Goal: Task Accomplishment & Management: Complete application form

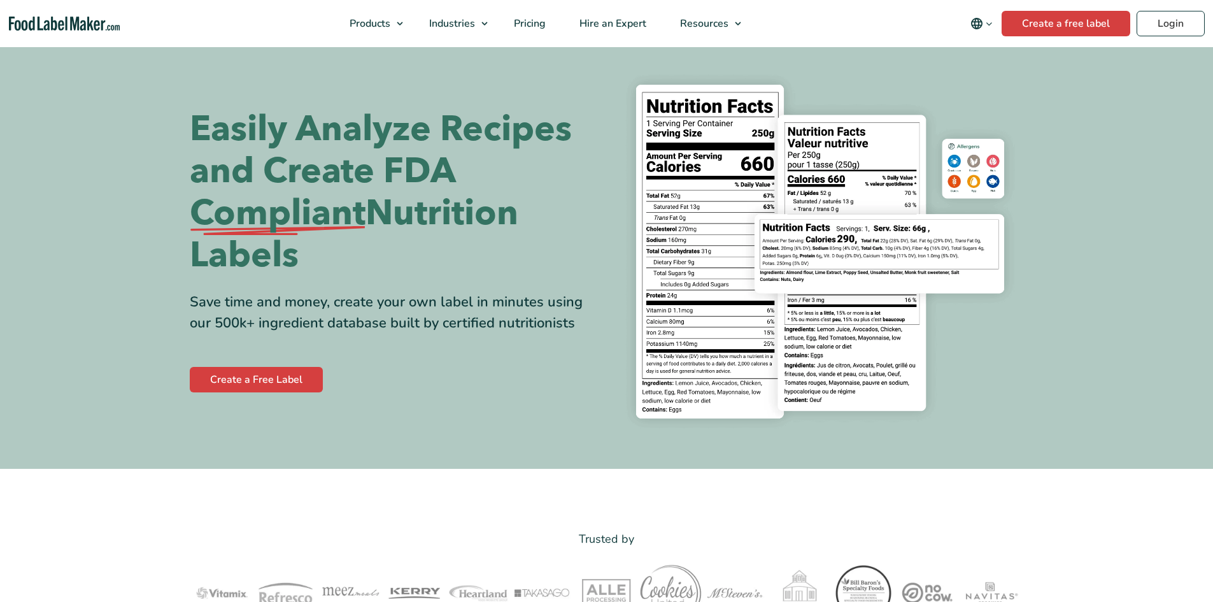
scroll to position [127, 0]
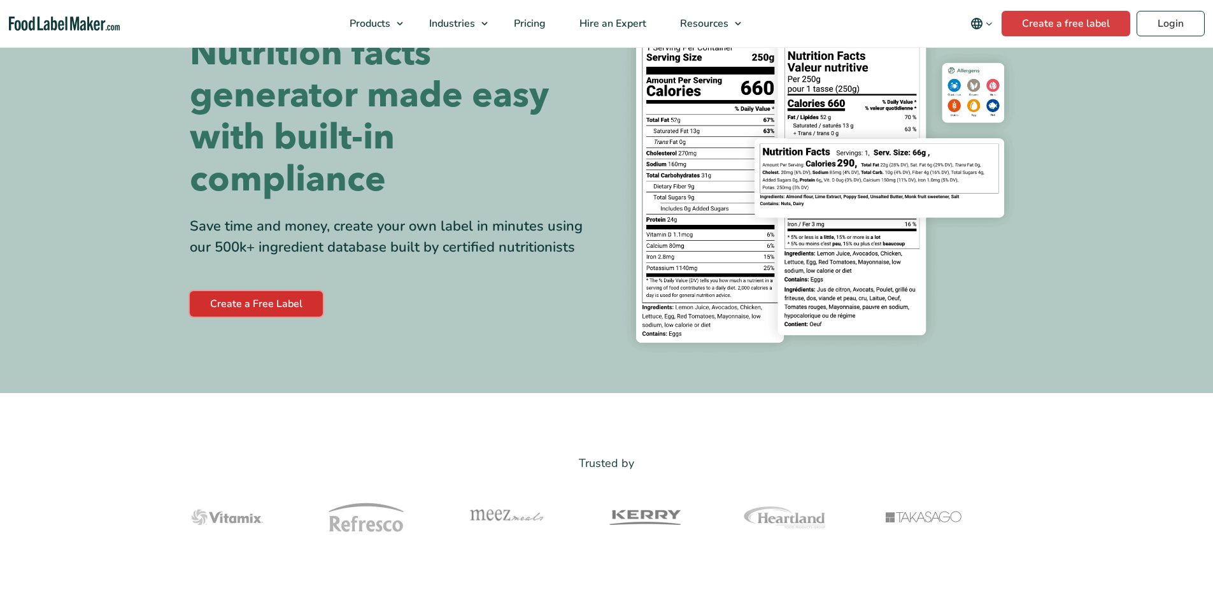
click at [266, 309] on link "Create a Free Label" at bounding box center [256, 303] width 133 height 25
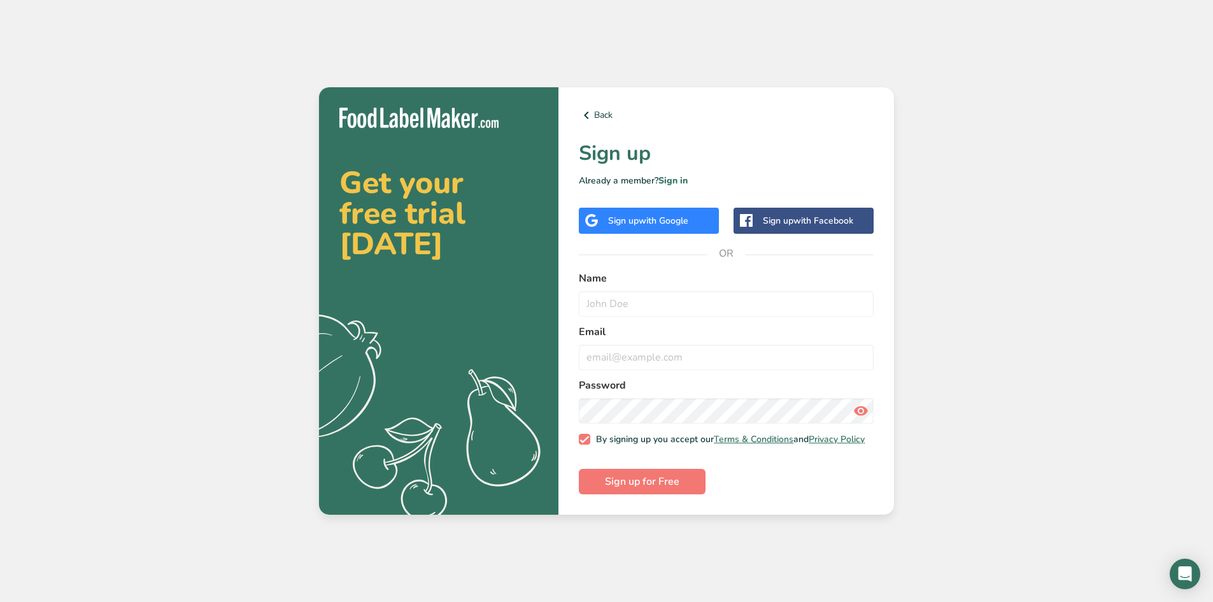
click at [669, 224] on div "Sign up with Google" at bounding box center [649, 221] width 140 height 26
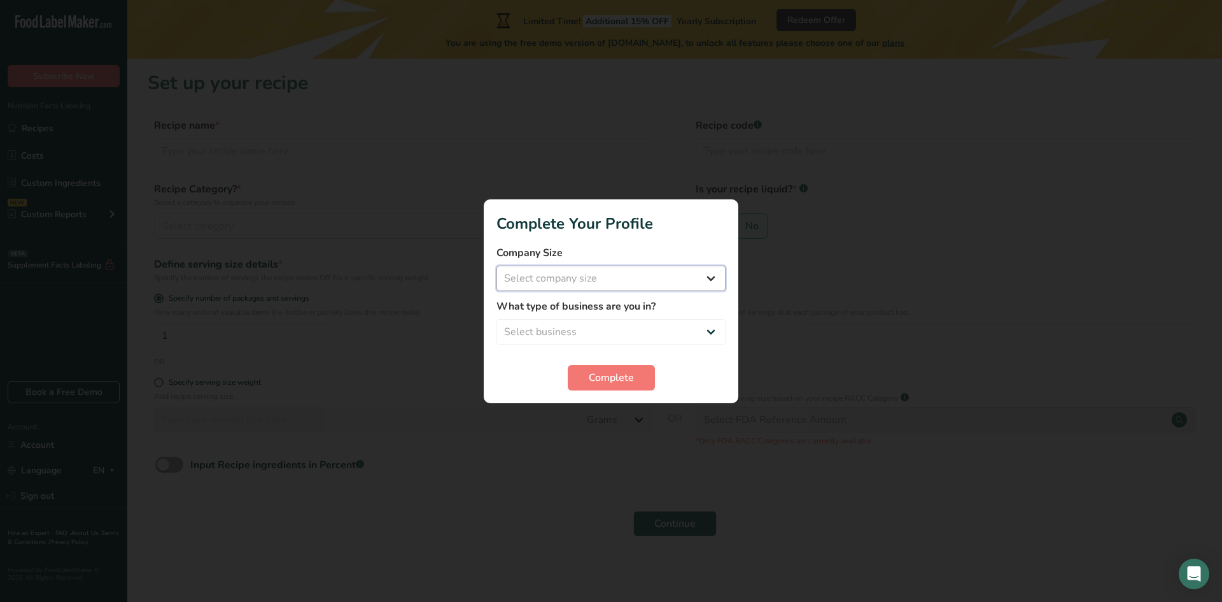
click at [623, 285] on select "Select company size Fewer than 10 Employees 10 to 50 Employees 51 to 500 Employ…" at bounding box center [611, 278] width 229 height 25
select select "2"
click at [497, 266] on select "Select company size Fewer than 10 Employees 10 to 50 Employees 51 to 500 Employ…" at bounding box center [611, 278] width 229 height 25
click at [615, 332] on select "Select business Packaged Food Manufacturer Restaurant & Cafe Bakery Meal Plans …" at bounding box center [611, 331] width 229 height 25
click at [497, 319] on select "Select business Packaged Food Manufacturer Restaurant & Cafe Bakery Meal Plans …" at bounding box center [611, 331] width 229 height 25
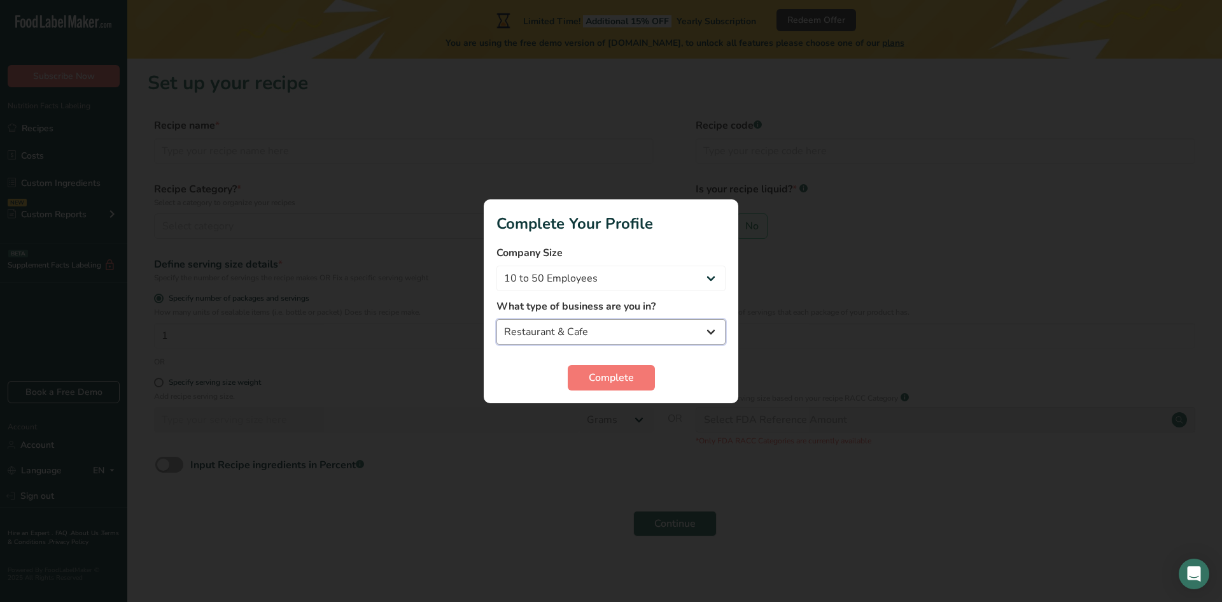
click at [616, 336] on select "Packaged Food Manufacturer Restaurant & Cafe Bakery Meal Plans & Catering Compa…" at bounding box center [611, 331] width 229 height 25
select select "1"
click at [497, 319] on select "Packaged Food Manufacturer Restaurant & Cafe Bakery Meal Plans & Catering Compa…" at bounding box center [611, 331] width 229 height 25
click at [614, 378] on span "Complete" at bounding box center [611, 377] width 45 height 15
